Goal: Task Accomplishment & Management: Use online tool/utility

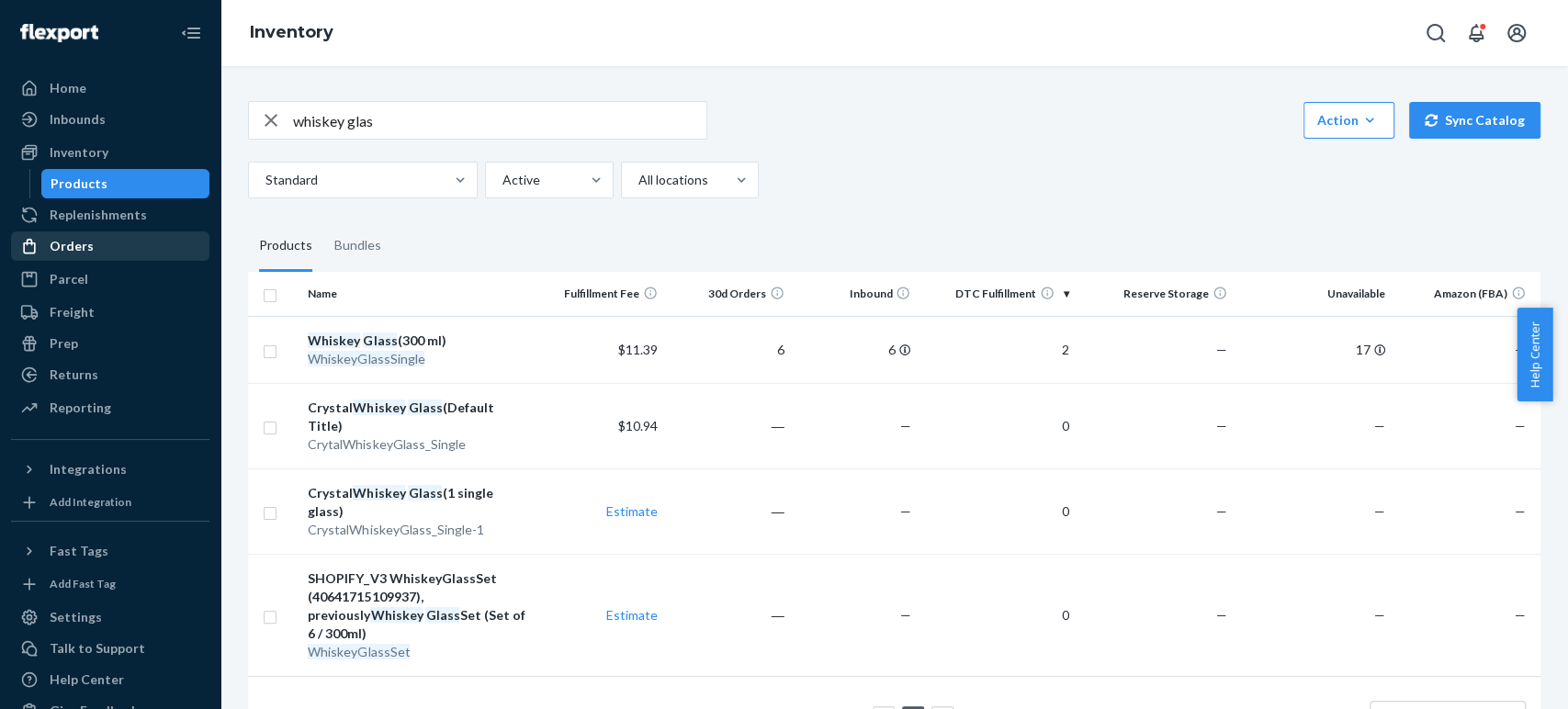
click at [66, 244] on div "Orders" at bounding box center [71, 246] width 44 height 18
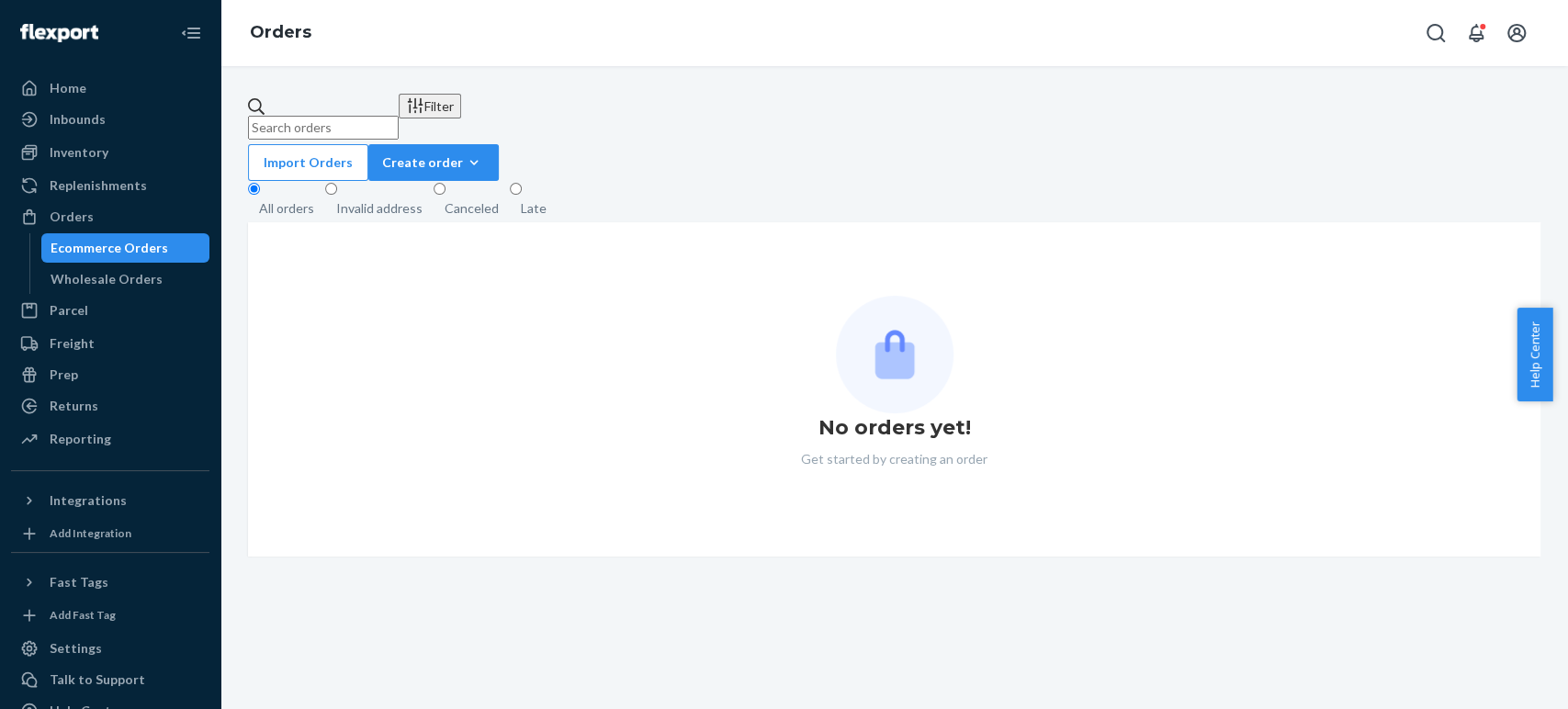
click at [318, 115] on input "text" at bounding box center [323, 127] width 151 height 24
paste input "7309900"
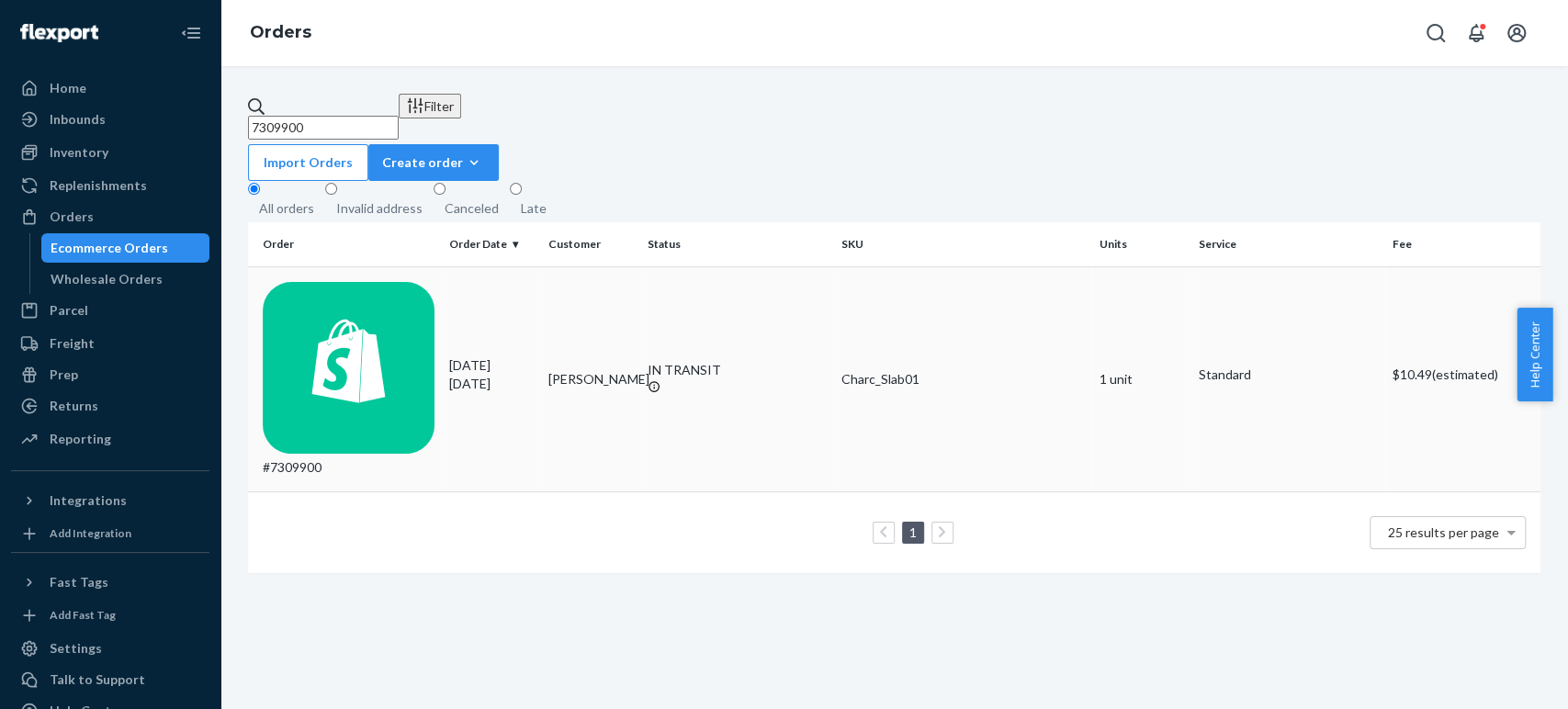
type input "7309900"
click at [397, 285] on div "#7309900" at bounding box center [349, 379] width 172 height 194
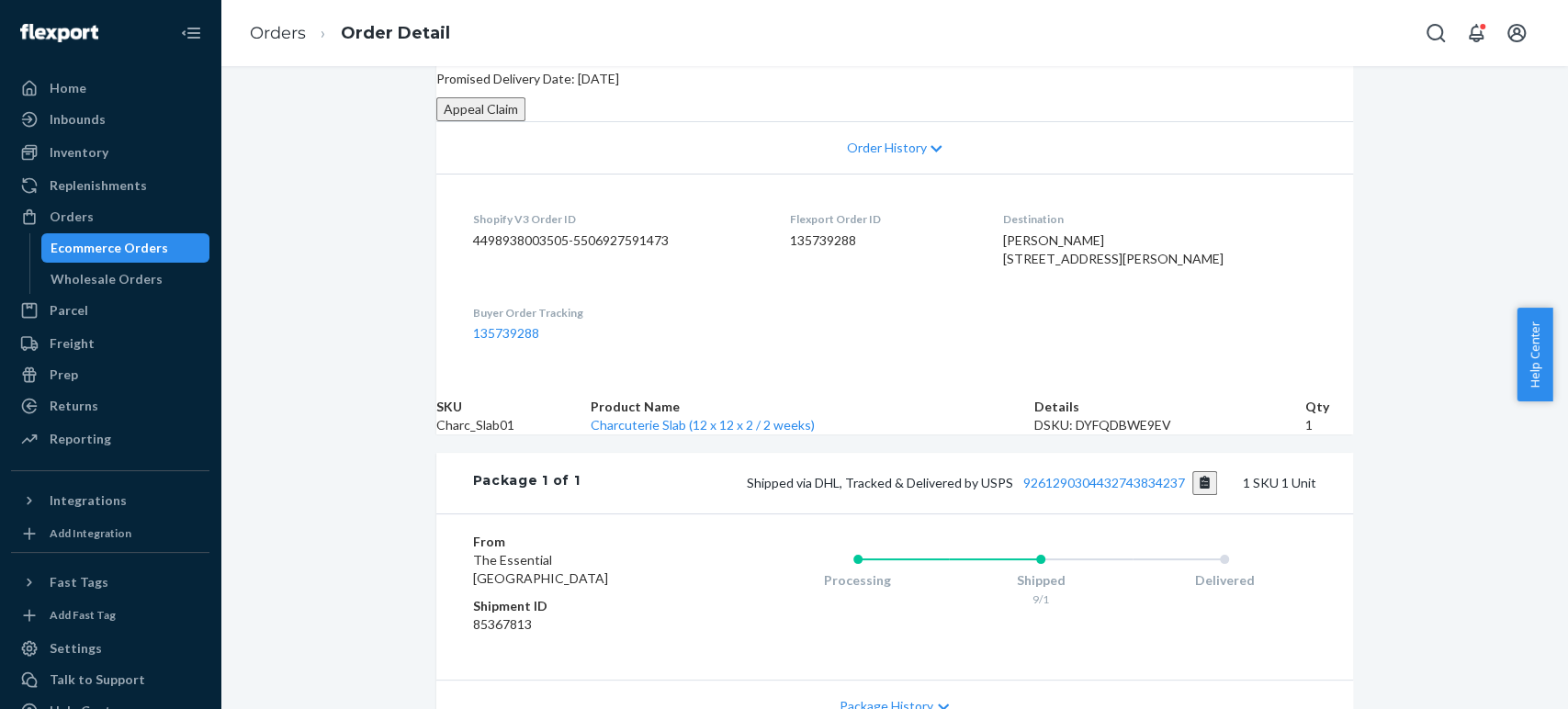
scroll to position [240, 0]
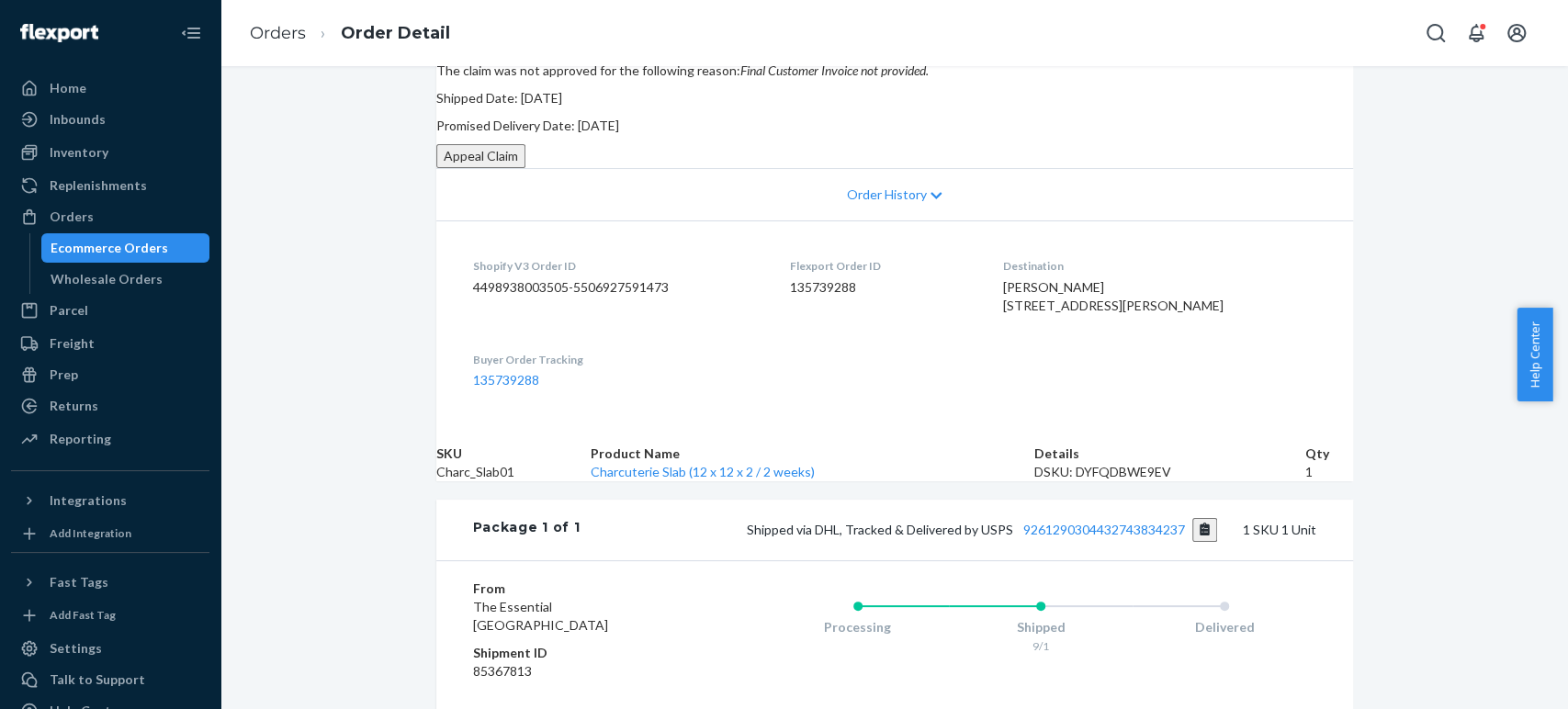
click at [525, 168] on button "Appeal Claim" at bounding box center [480, 155] width 89 height 24
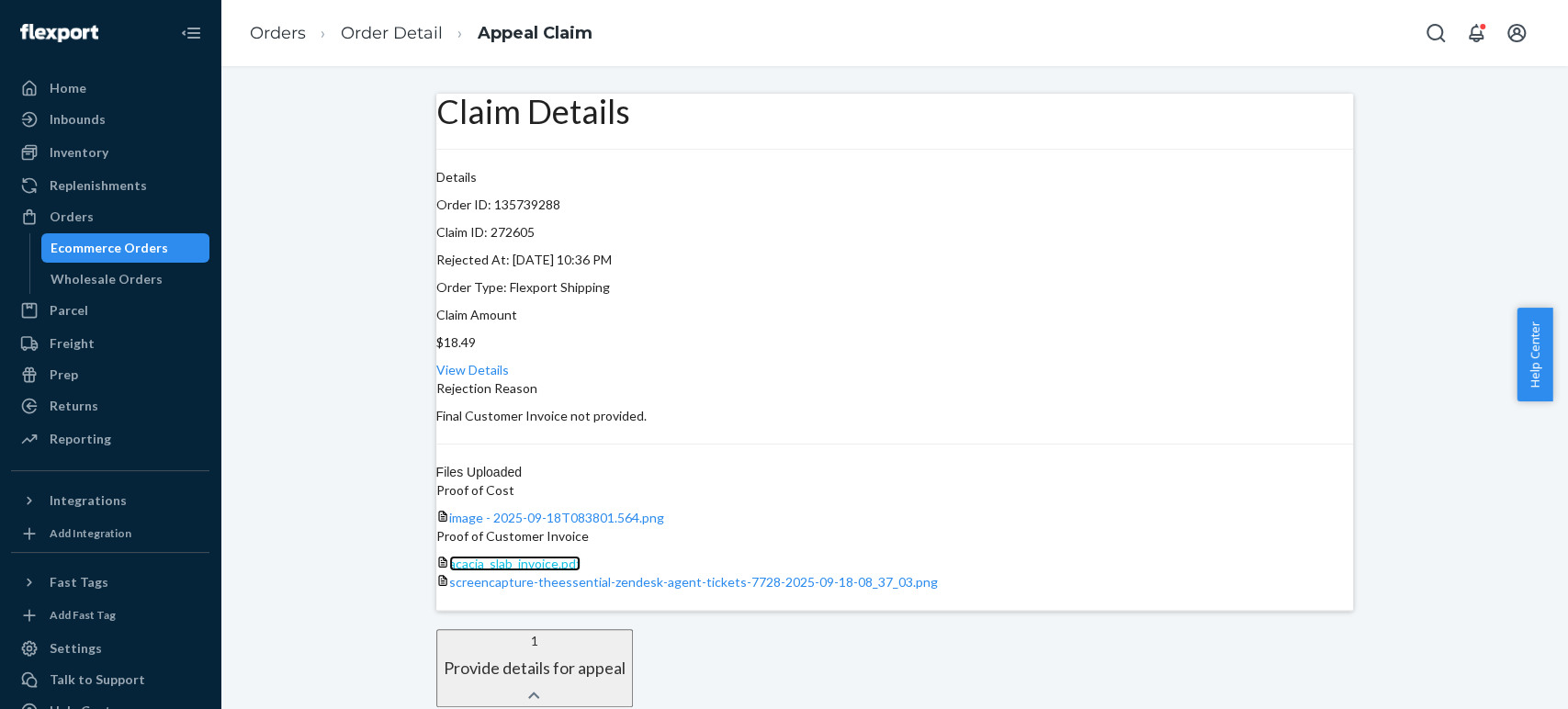
click at [580, 556] on span "acacia_slab_invoice.pdf" at bounding box center [515, 563] width 132 height 15
